Goal: Transaction & Acquisition: Purchase product/service

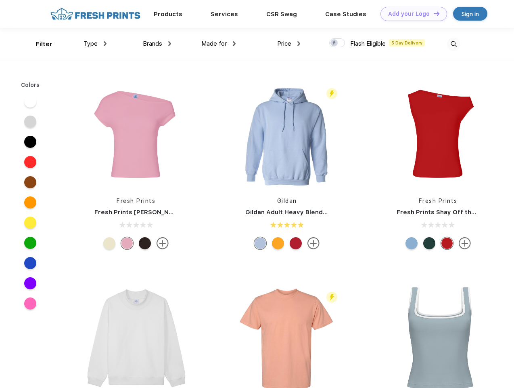
scroll to position [0, 0]
click at [411, 14] on link "Add your Logo Design Tool" at bounding box center [414, 14] width 67 height 14
click at [0, 0] on div "Design Tool" at bounding box center [0, 0] width 0 height 0
click at [433, 13] on link "Add your Logo Design Tool" at bounding box center [414, 14] width 67 height 14
click at [39, 44] on div "Filter" at bounding box center [44, 44] width 17 height 9
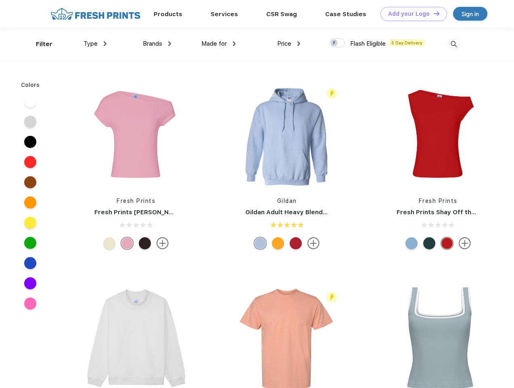
click at [95, 44] on span "Type" at bounding box center [91, 43] width 14 height 7
click at [157, 44] on span "Brands" at bounding box center [152, 43] width 19 height 7
click at [219, 44] on span "Made for" at bounding box center [213, 43] width 25 height 7
click at [289, 44] on span "Price" at bounding box center [284, 43] width 14 height 7
click at [338, 43] on div at bounding box center [337, 42] width 16 height 9
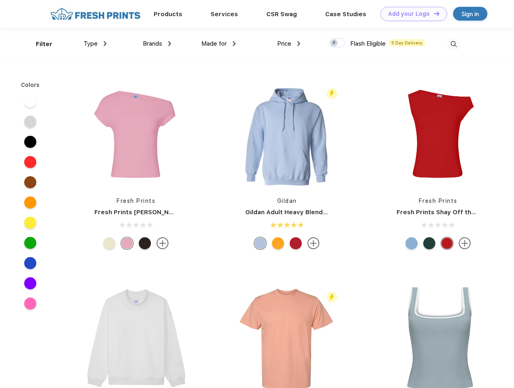
click at [335, 43] on input "checkbox" at bounding box center [331, 40] width 5 height 5
click at [454, 44] on img at bounding box center [453, 44] width 13 height 13
